Goal: Check status: Check status

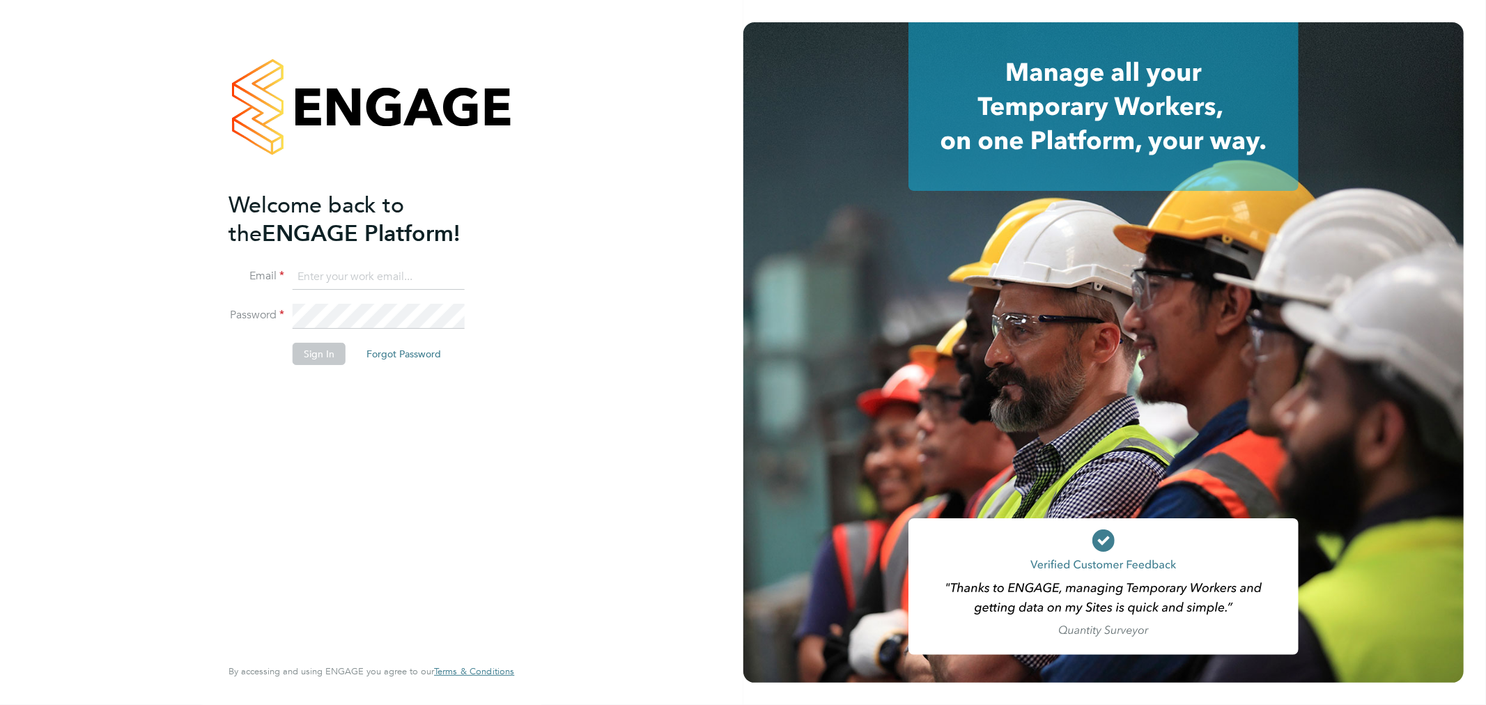
type input "[EMAIL_ADDRESS][PERSON_NAME][DOMAIN_NAME]"
click at [318, 360] on button "Sign In" at bounding box center [319, 354] width 53 height 22
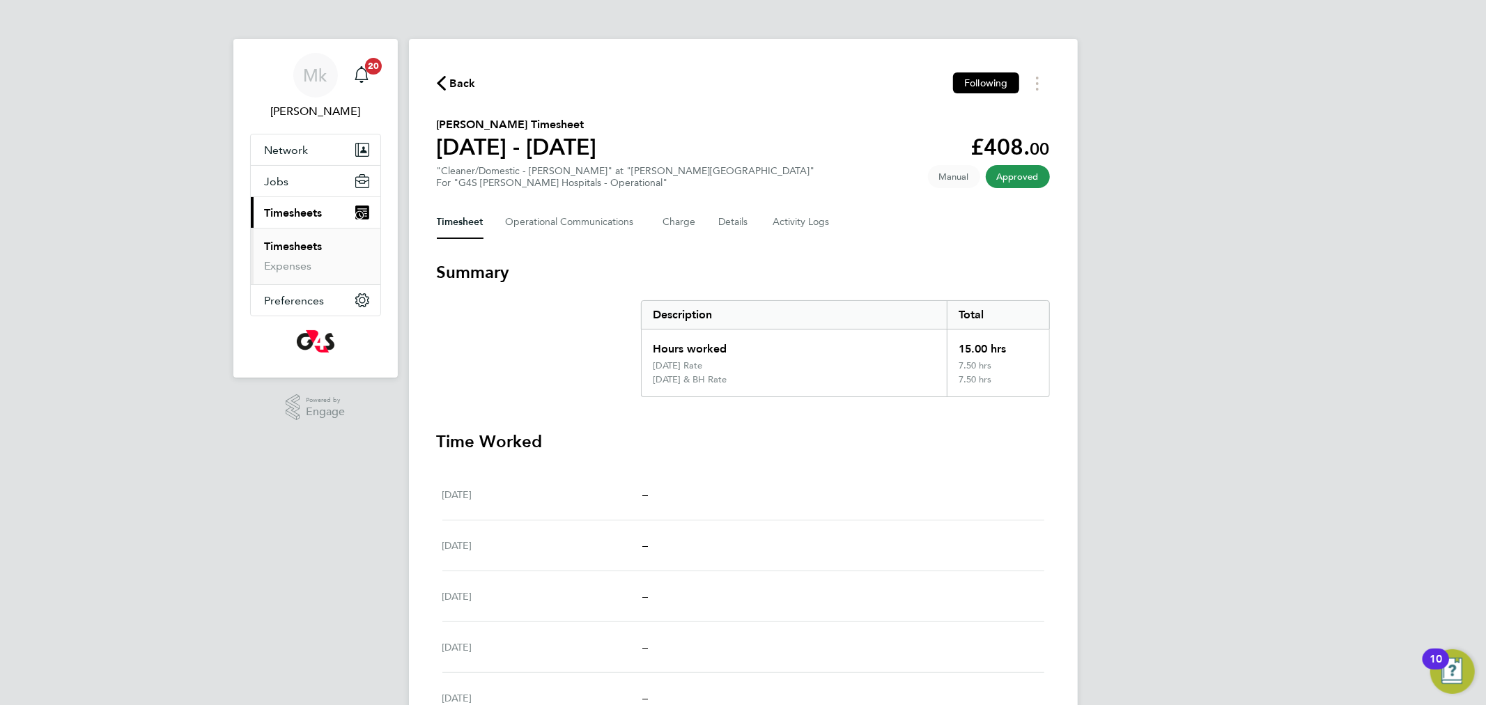
click at [277, 249] on link "Timesheets" at bounding box center [294, 246] width 58 height 13
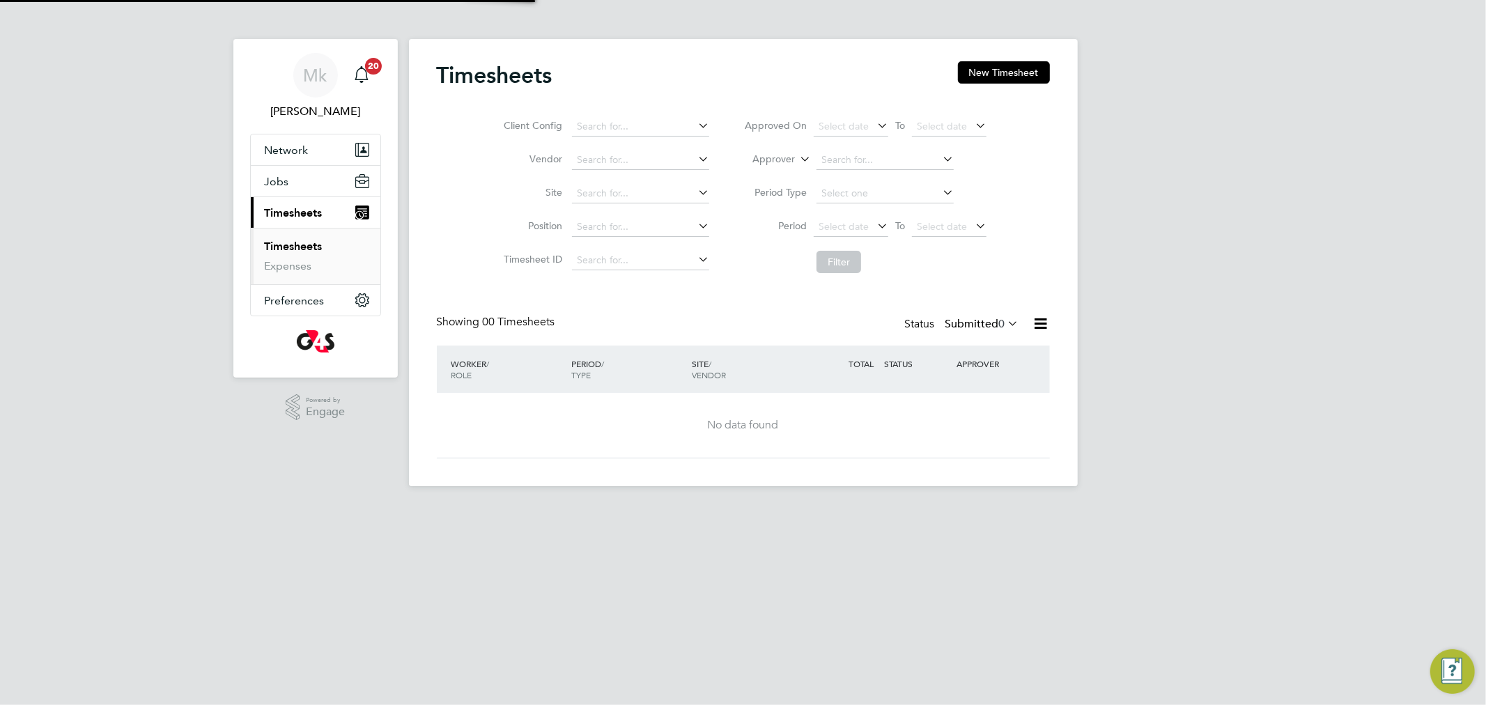
click at [968, 326] on label "Submitted 0" at bounding box center [983, 324] width 74 height 14
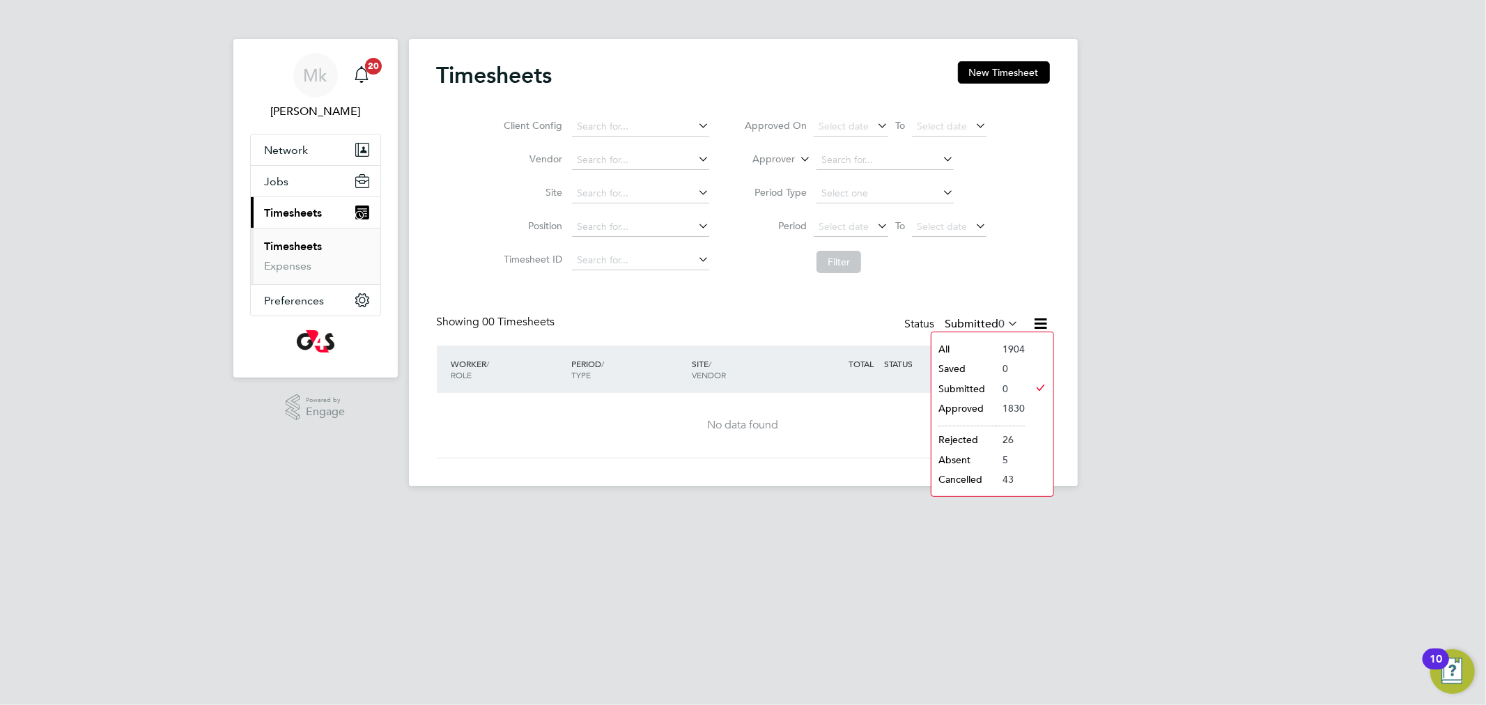
click at [973, 402] on li "Approved" at bounding box center [964, 409] width 64 height 20
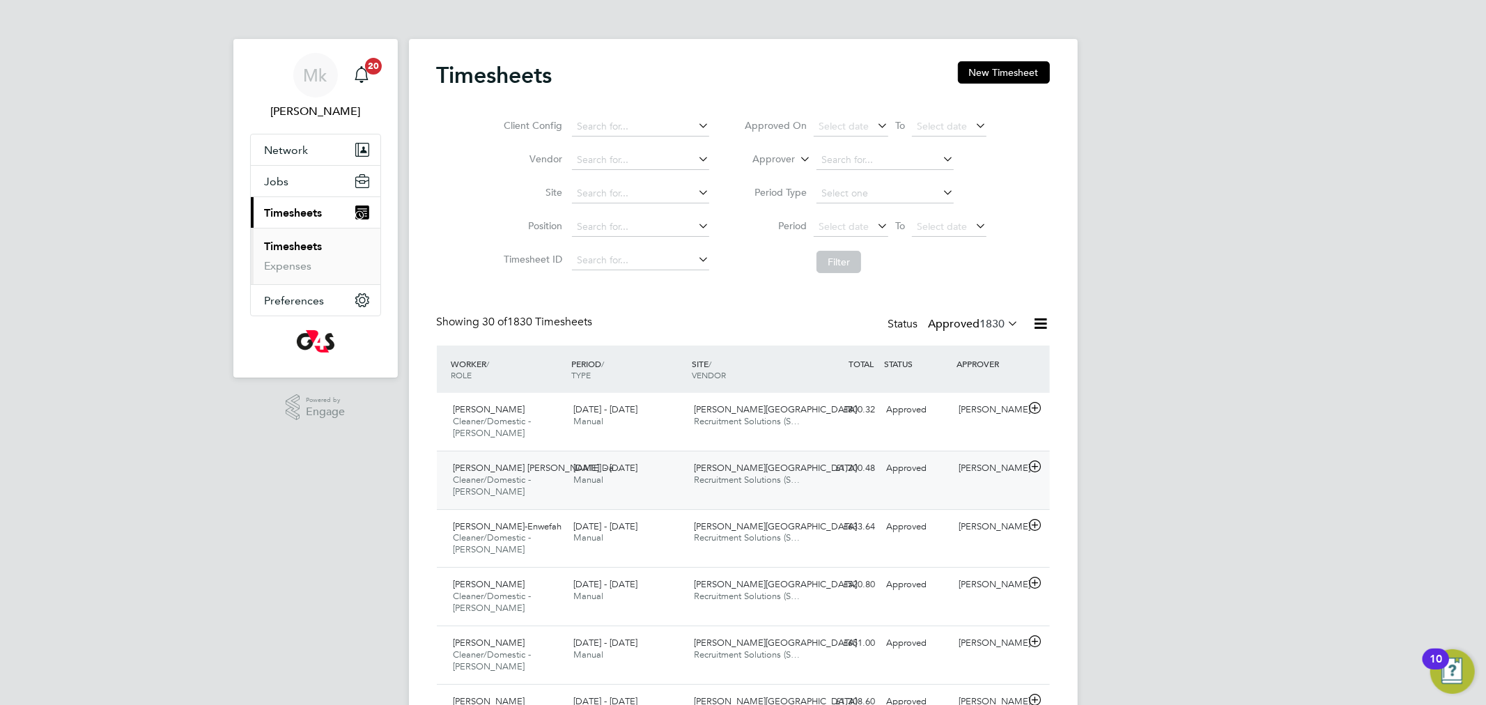
click at [612, 475] on div "15 - 21 Sep 2025 Manual" at bounding box center [628, 474] width 121 height 35
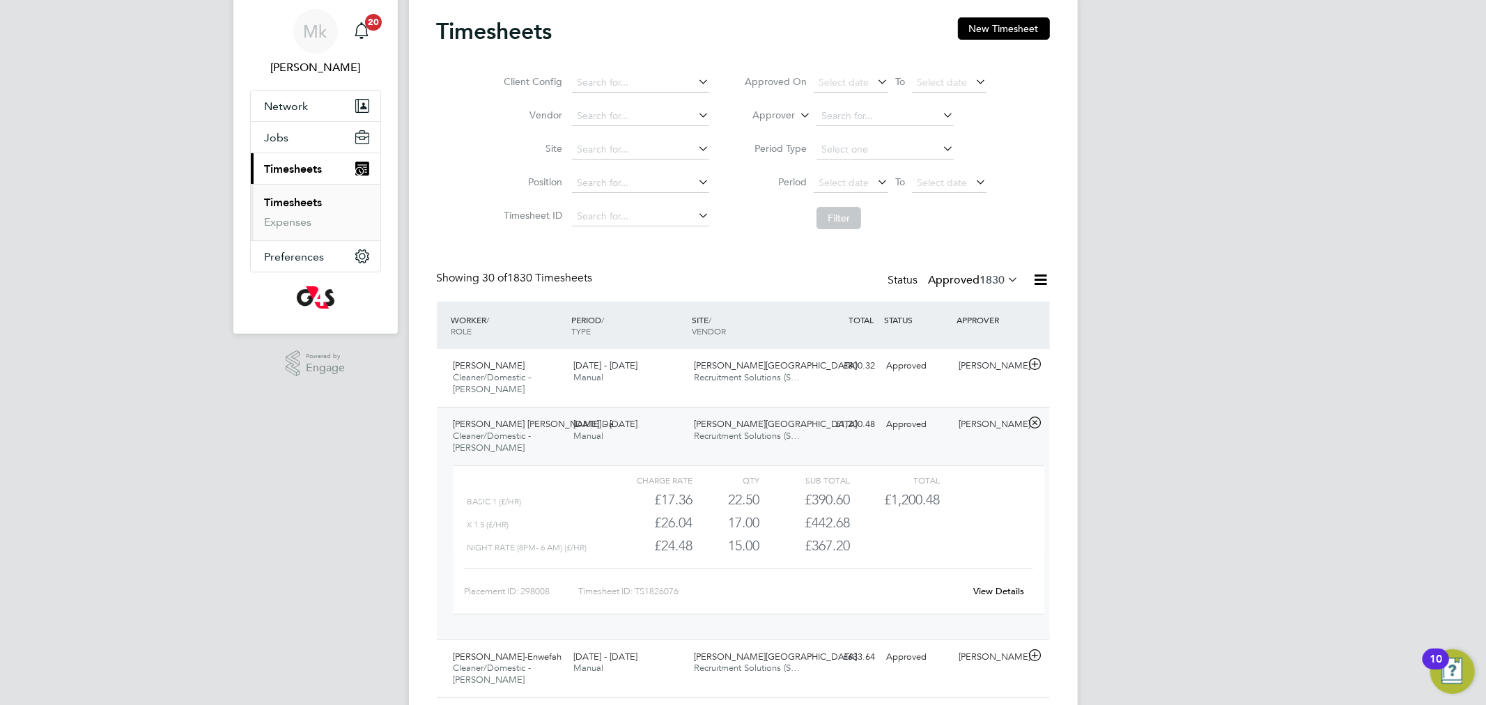
click at [1006, 590] on link "View Details" at bounding box center [998, 591] width 51 height 12
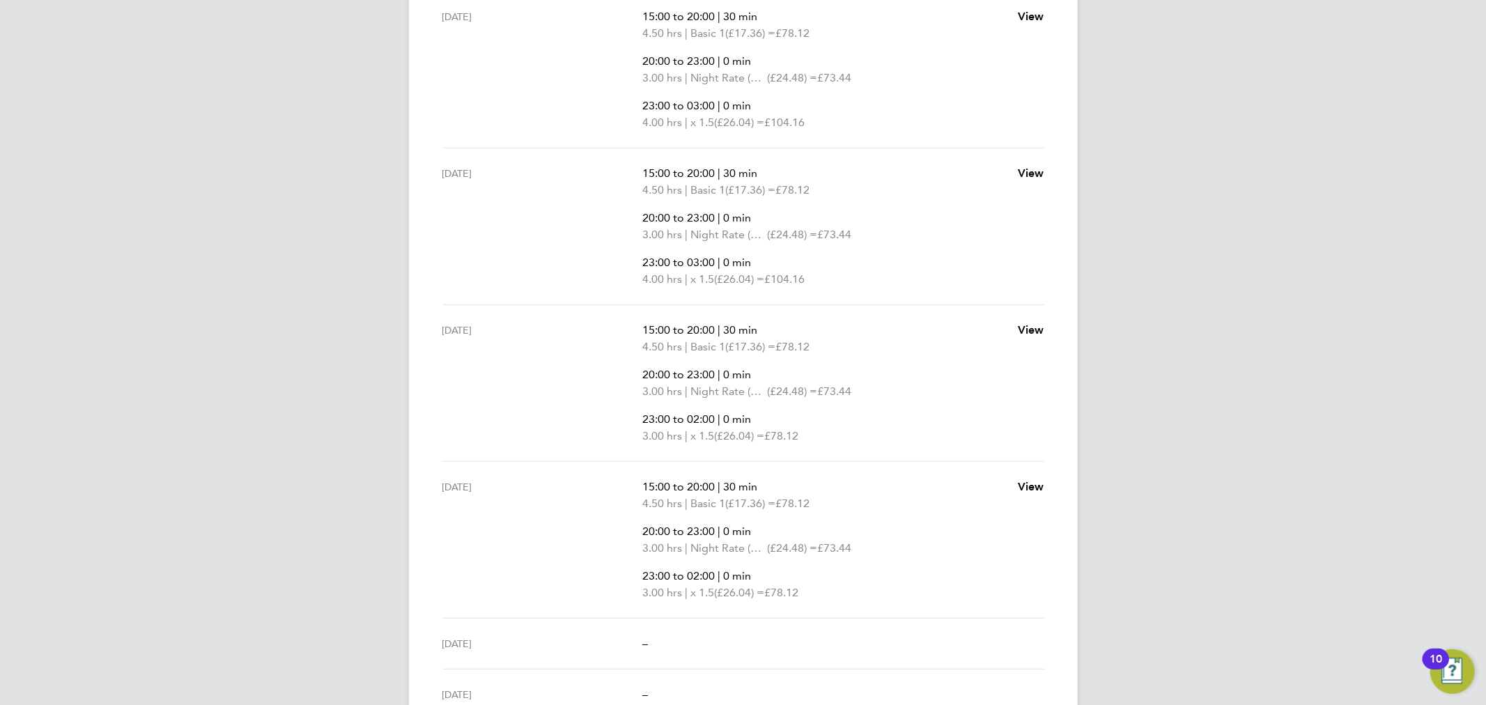
scroll to position [656, 0]
